Goal: Navigation & Orientation: Find specific page/section

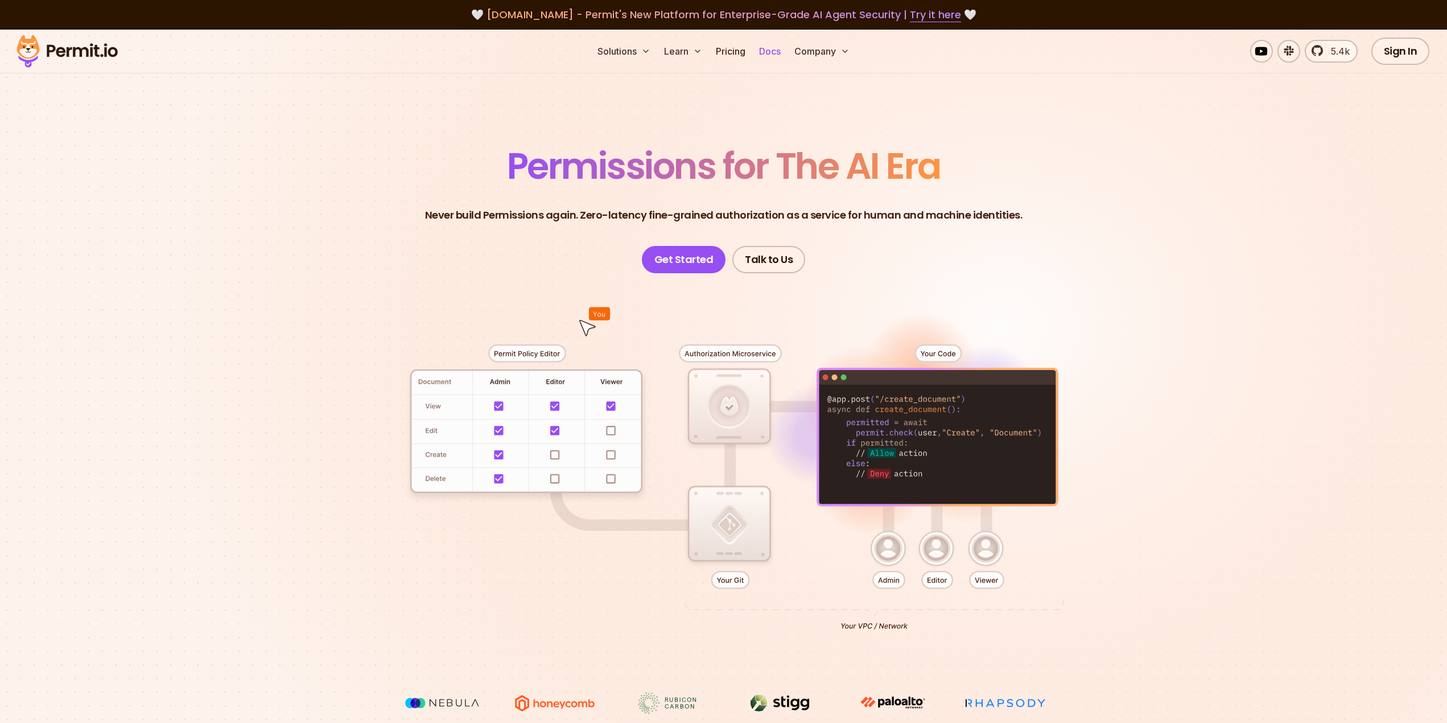
click at [772, 53] on link "Docs" at bounding box center [770, 51] width 31 height 23
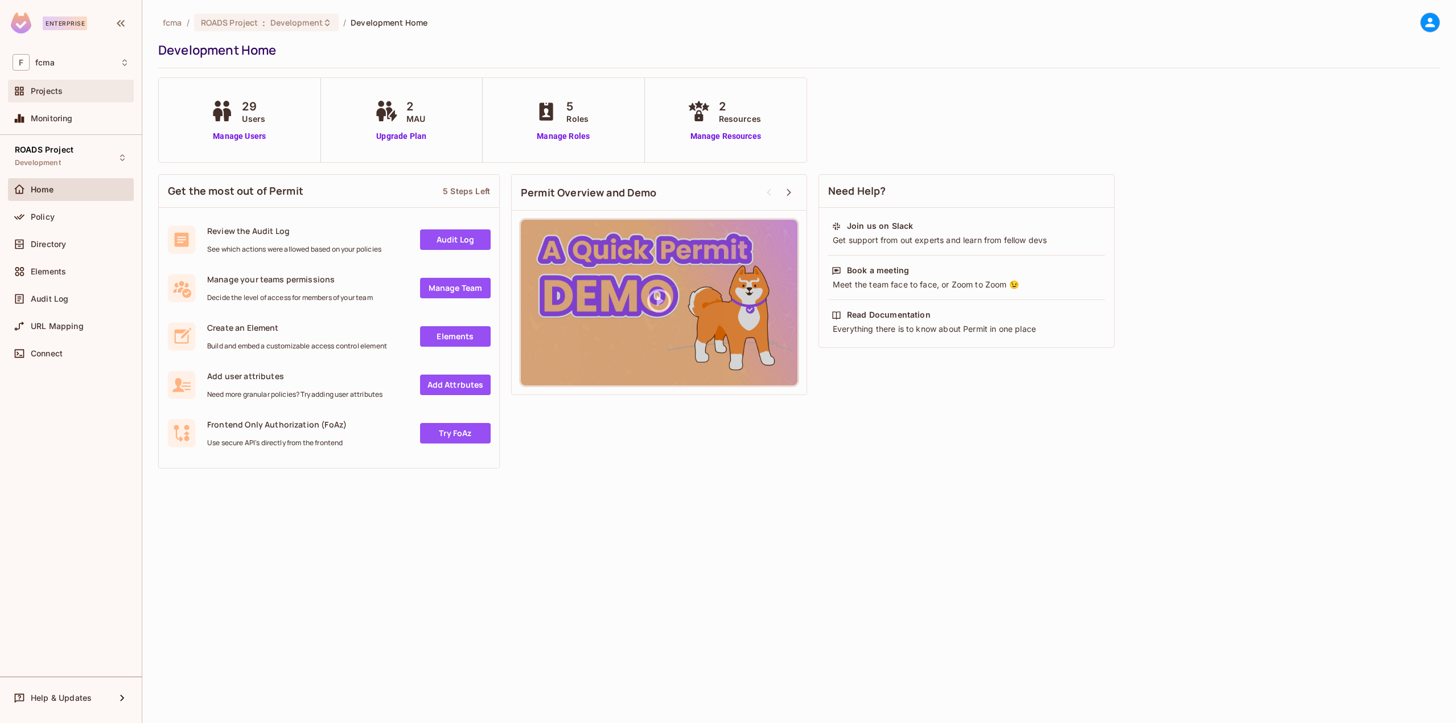
click at [52, 97] on div "Projects" at bounding box center [71, 91] width 117 height 14
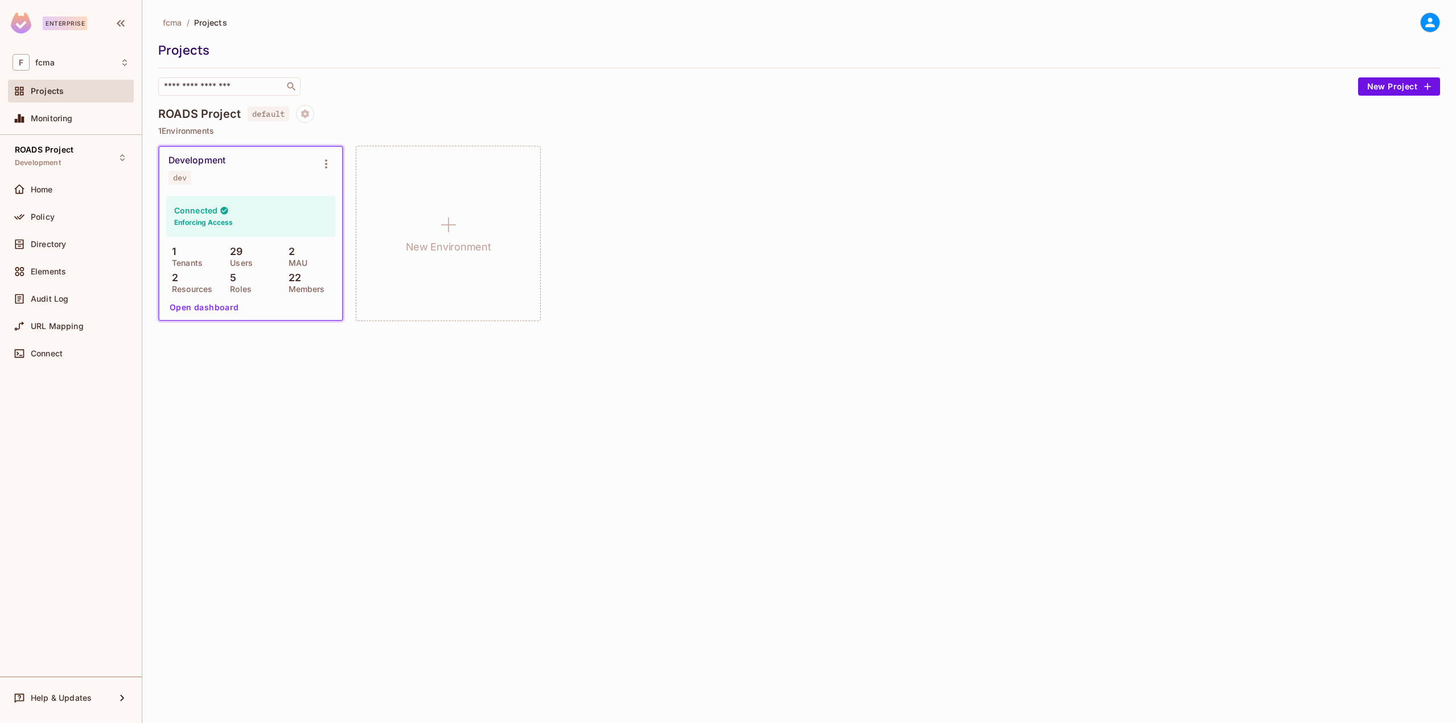
click at [215, 311] on button "Open dashboard" at bounding box center [204, 307] width 79 height 18
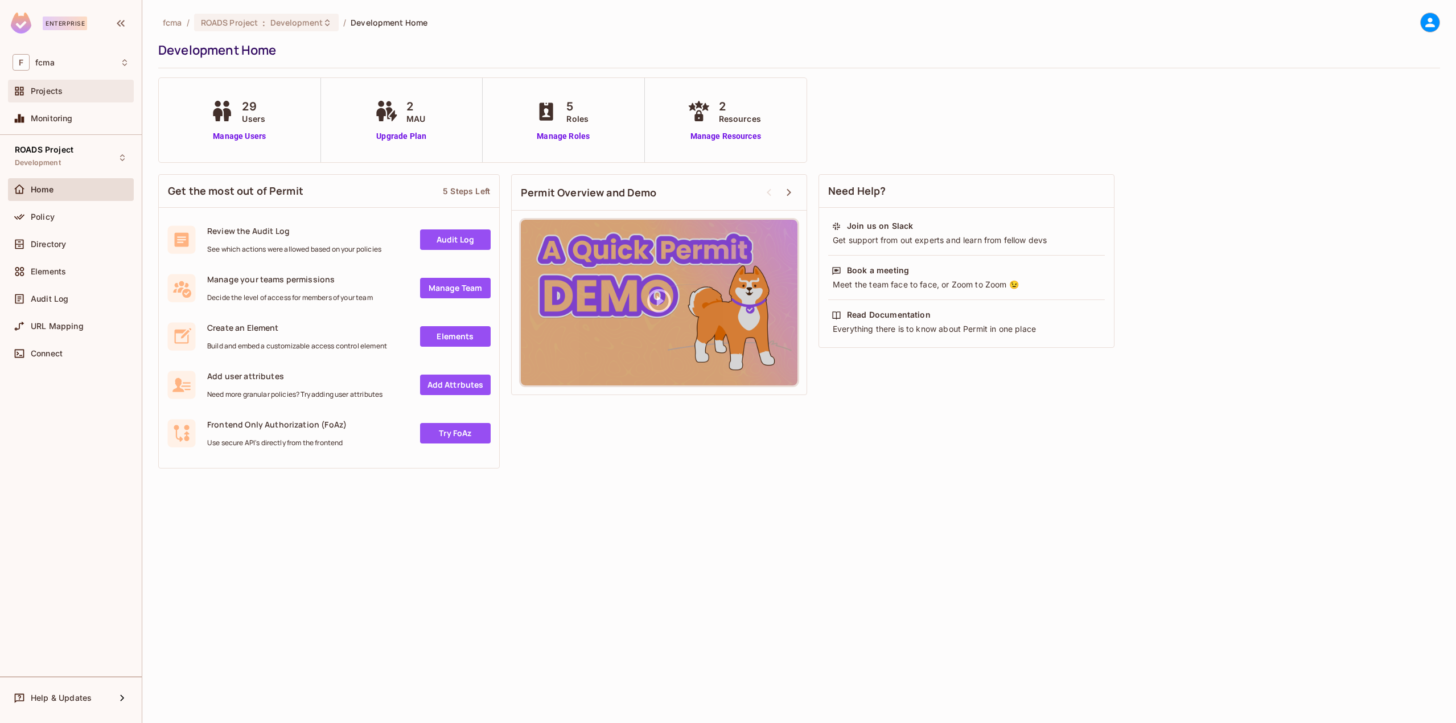
click at [34, 87] on span "Projects" at bounding box center [47, 91] width 32 height 9
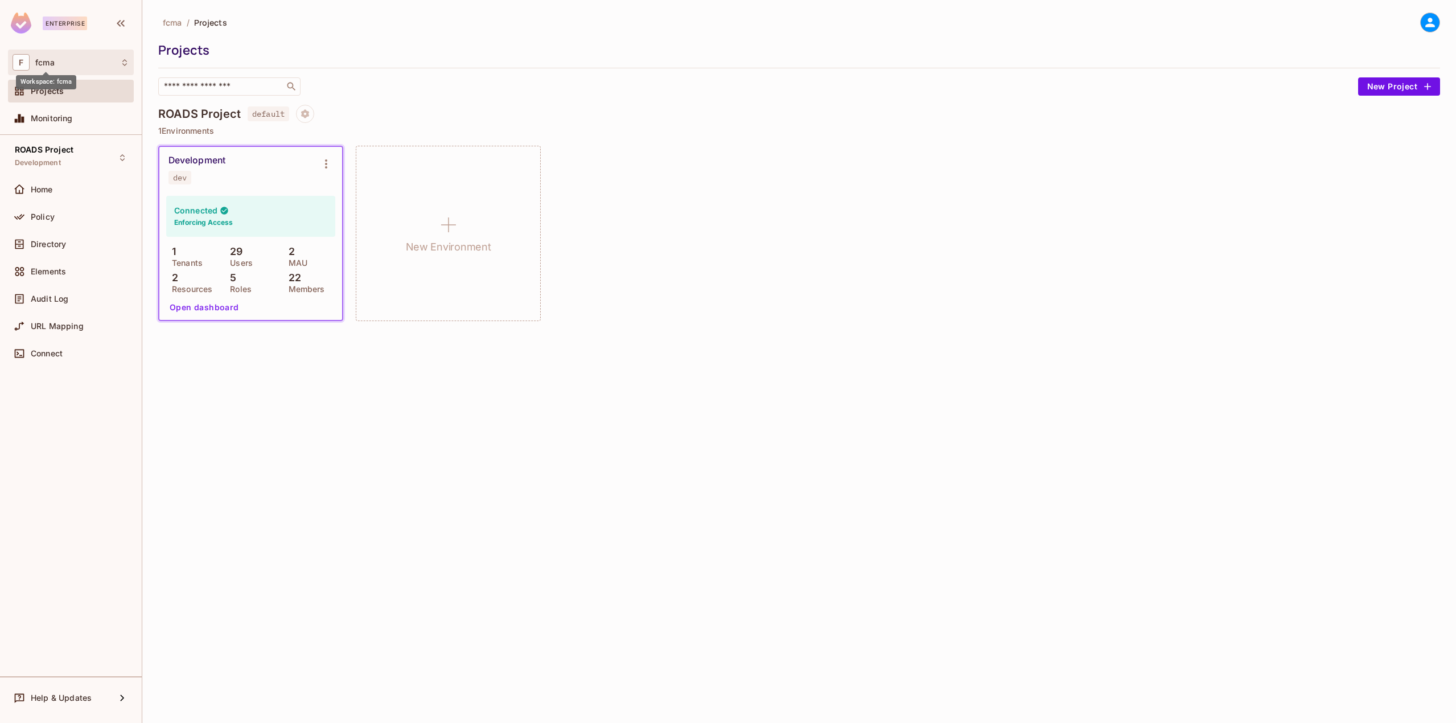
click at [46, 60] on span "fcma" at bounding box center [44, 62] width 19 height 9
click at [465, 587] on div at bounding box center [728, 361] width 1456 height 723
click at [325, 159] on icon "Environment settings" at bounding box center [326, 164] width 14 height 14
click at [908, 479] on div at bounding box center [728, 361] width 1456 height 723
